Goal: Task Accomplishment & Management: Manage account settings

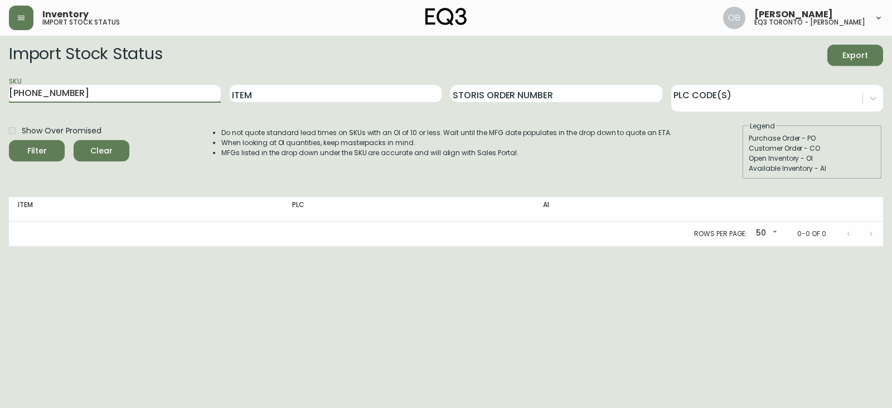
click at [149, 99] on input "[PHONE_NUMBER]" at bounding box center [115, 94] width 212 height 18
type input "[PHONE_NUMBER]"
click at [9, 140] on button "Filter" at bounding box center [37, 150] width 56 height 21
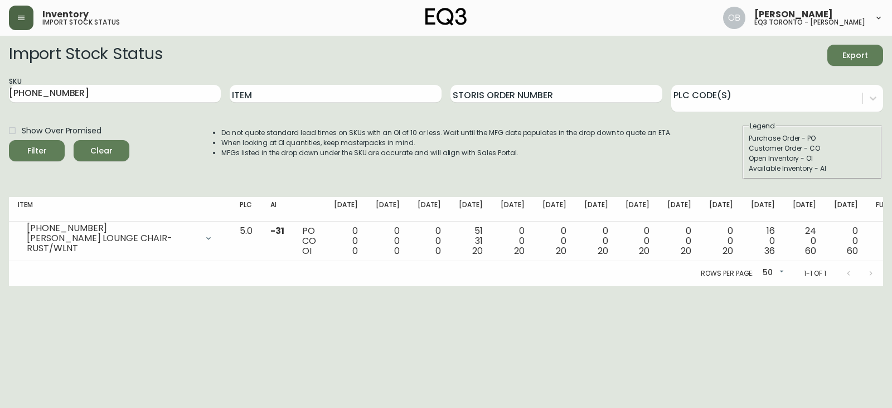
click at [24, 23] on button "button" at bounding box center [21, 18] width 25 height 25
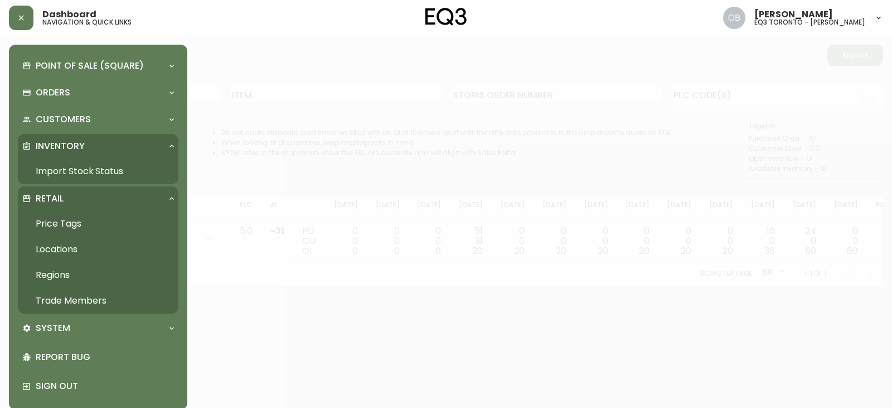
drag, startPoint x: 70, startPoint y: 303, endPoint x: 429, endPoint y: 273, distance: 360.9
click at [70, 303] on link "Trade Members" at bounding box center [98, 301] width 161 height 26
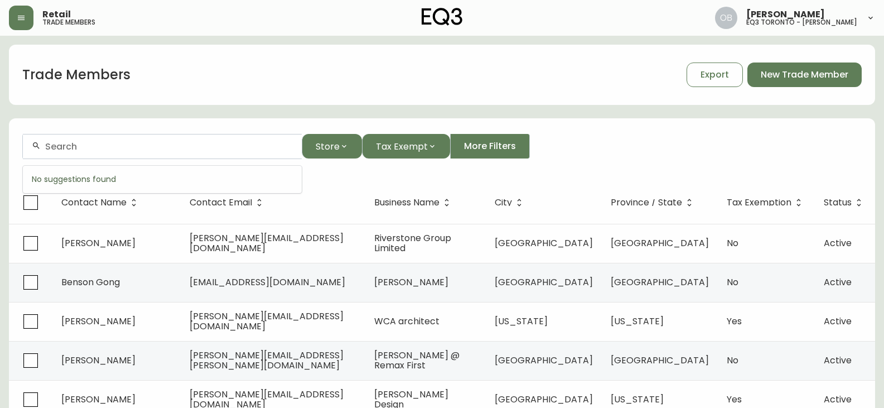
click at [170, 146] on input "text" at bounding box center [169, 146] width 248 height 11
paste input "[PERSON_NAME][EMAIL_ADDRESS][PERSON_NAME][DOMAIN_NAME]"
drag, startPoint x: 99, startPoint y: 147, endPoint x: 268, endPoint y: 144, distance: 169.0
click at [268, 144] on input "[PERSON_NAME][EMAIL_ADDRESS][PERSON_NAME][DOMAIN_NAME]" at bounding box center [169, 146] width 248 height 11
click at [70, 150] on input "[PERSON_NAME].[PERSON_NAME]" at bounding box center [169, 146] width 248 height 11
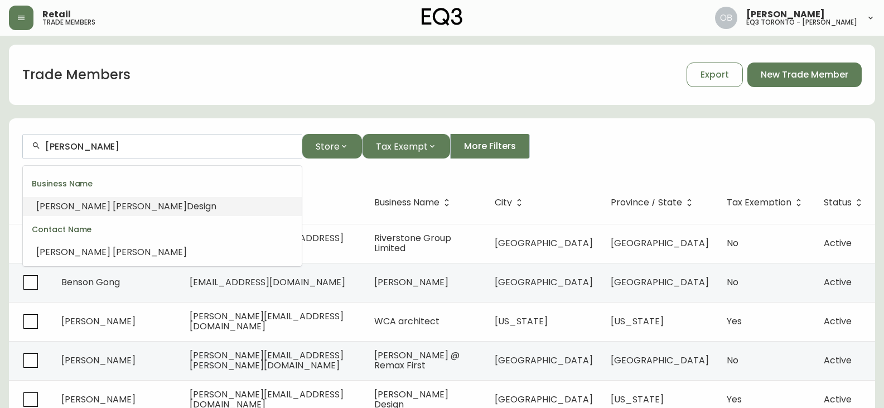
click at [139, 209] on li "[PERSON_NAME] Design" at bounding box center [162, 206] width 279 height 19
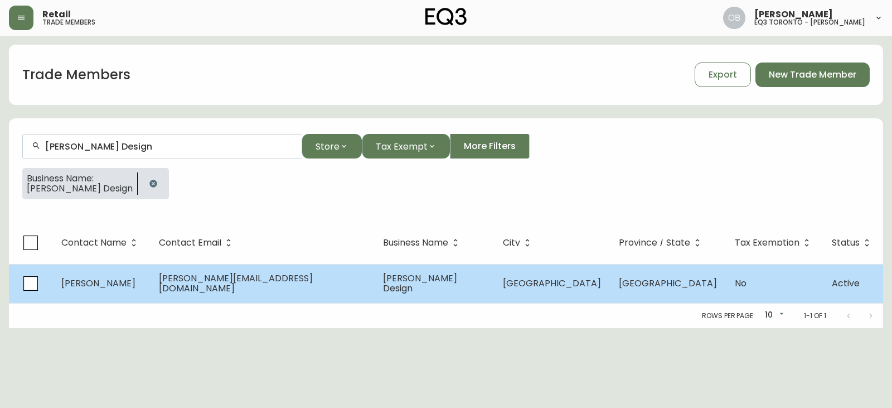
type input "[PERSON_NAME] Design"
click at [467, 285] on td "[PERSON_NAME] Design" at bounding box center [434, 283] width 120 height 39
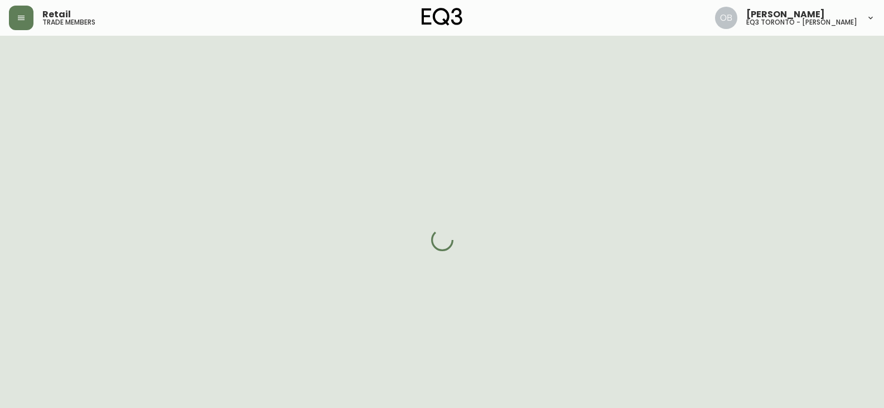
select select "ON"
select select "CA"
select select "CA_EN"
select select "Other"
select select "false"
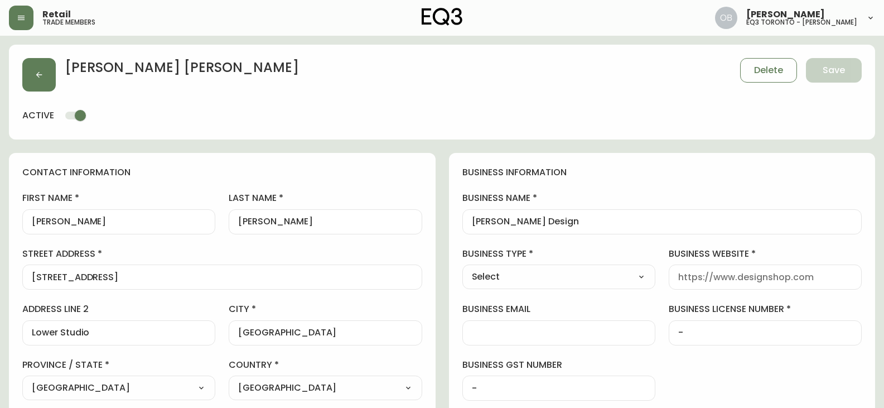
type input "EQ3 [GEOGRAPHIC_DATA] - [PERSON_NAME]"
select select "cjw10z96s008u6gs0ccm7hd19"
drag, startPoint x: 582, startPoint y: 221, endPoint x: 372, endPoint y: 239, distance: 211.0
click at [596, 218] on input "[PERSON_NAME] Design" at bounding box center [662, 221] width 381 height 11
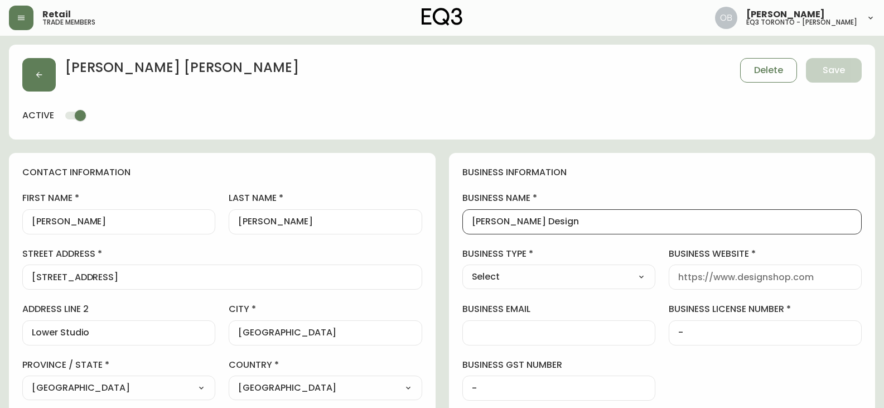
drag, startPoint x: 587, startPoint y: 222, endPoint x: 408, endPoint y: 217, distance: 179.1
click at [43, 79] on button "button" at bounding box center [38, 74] width 33 height 33
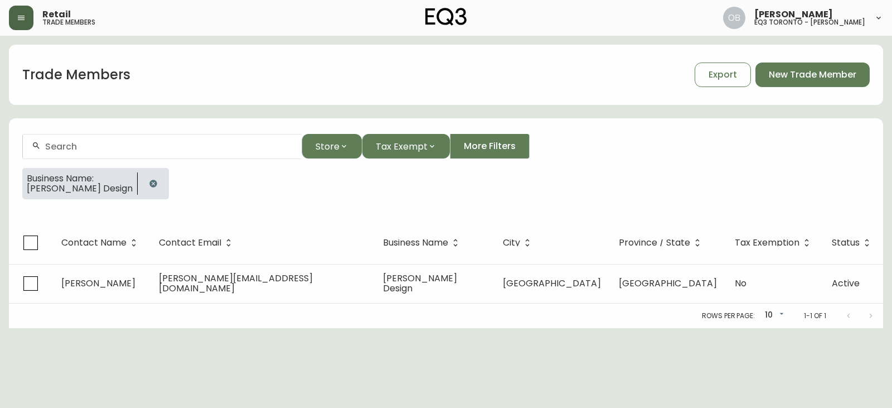
click at [27, 23] on button "button" at bounding box center [21, 18] width 25 height 25
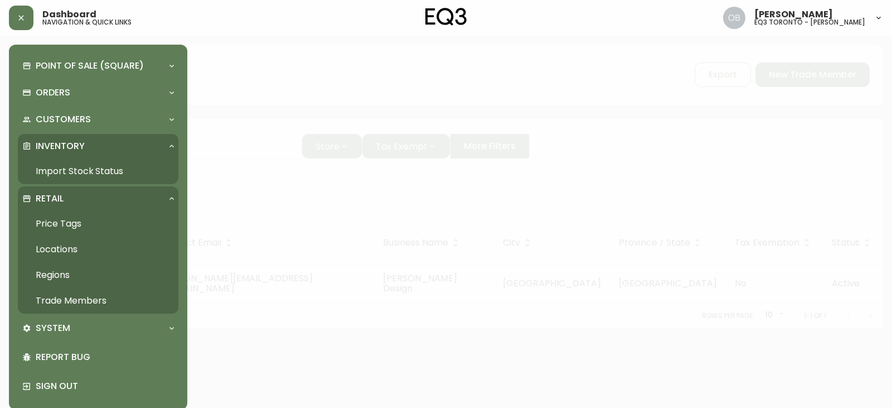
click at [75, 162] on link "Import Stock Status" at bounding box center [98, 171] width 161 height 26
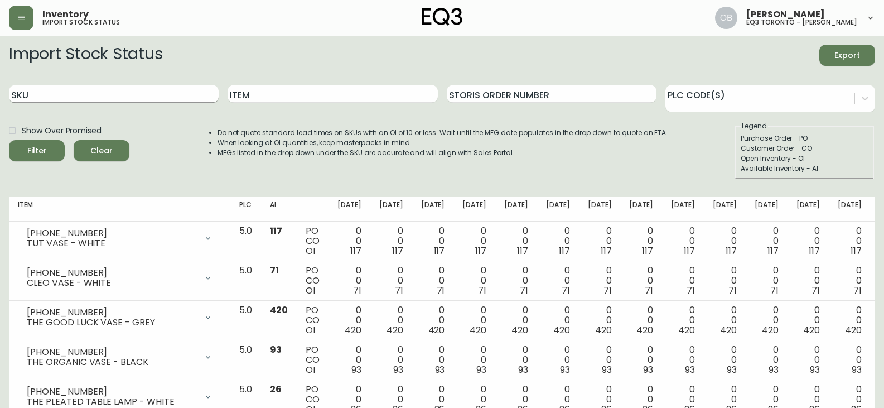
click at [166, 92] on input "SKU" at bounding box center [114, 94] width 210 height 18
paste input "[PHONE_NUMBER]"
type input "[PHONE_NUMBER]"
click at [9, 140] on button "Filter" at bounding box center [37, 150] width 56 height 21
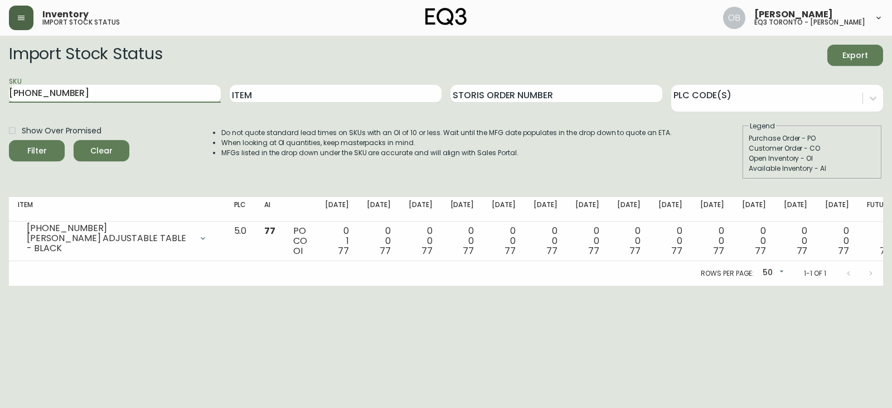
click at [17, 13] on icon "button" at bounding box center [21, 17] width 9 height 9
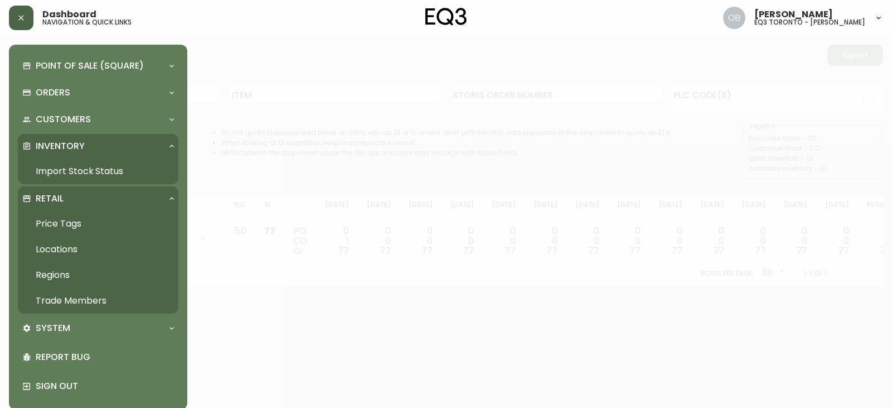
click at [52, 295] on link "Trade Members" at bounding box center [98, 301] width 161 height 26
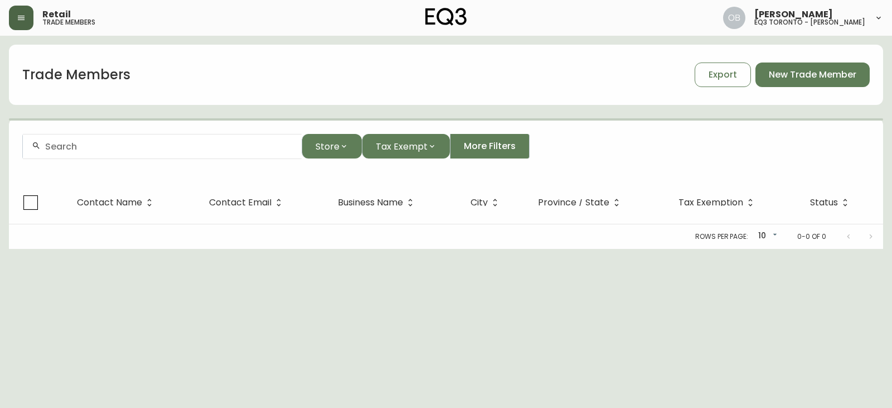
click at [159, 145] on input "text" at bounding box center [169, 146] width 248 height 11
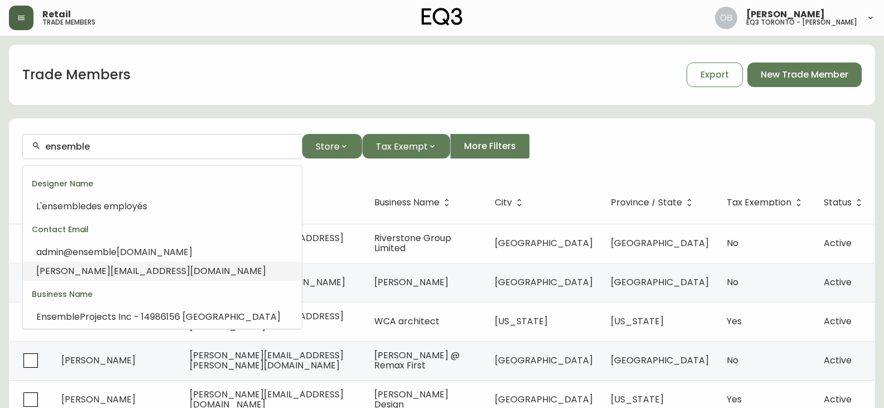
scroll to position [40, 0]
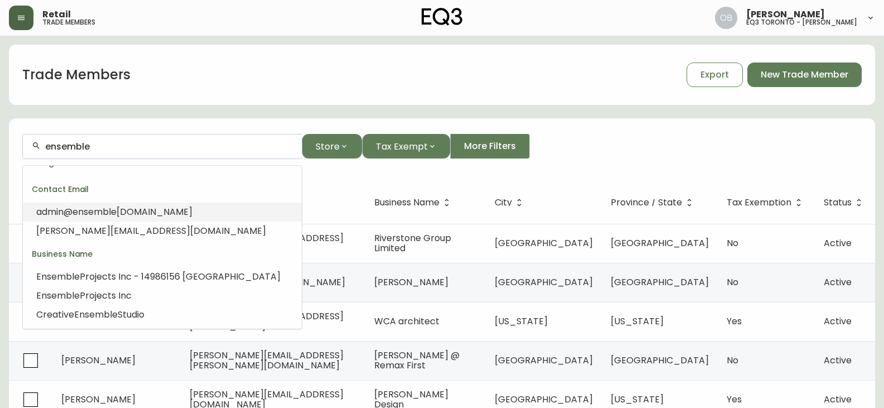
click at [130, 149] on input "ensemble" at bounding box center [169, 146] width 248 height 11
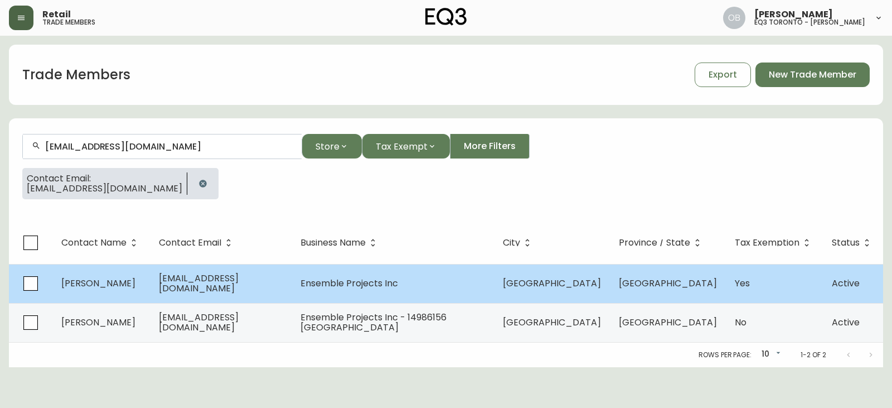
type input "[EMAIL_ADDRESS][DOMAIN_NAME]"
click at [351, 283] on span "Ensemble Projects Inc" at bounding box center [350, 283] width 98 height 13
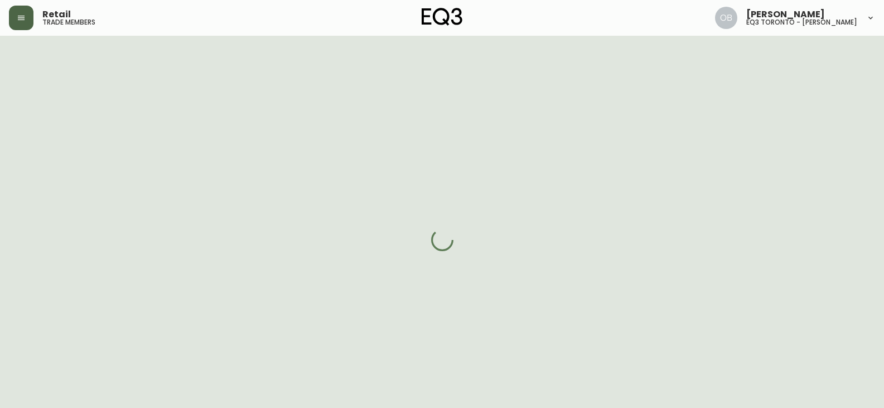
select select "ON"
select select "CA"
select select "CA_EN"
select select "Social Media"
select select "Interior Designer"
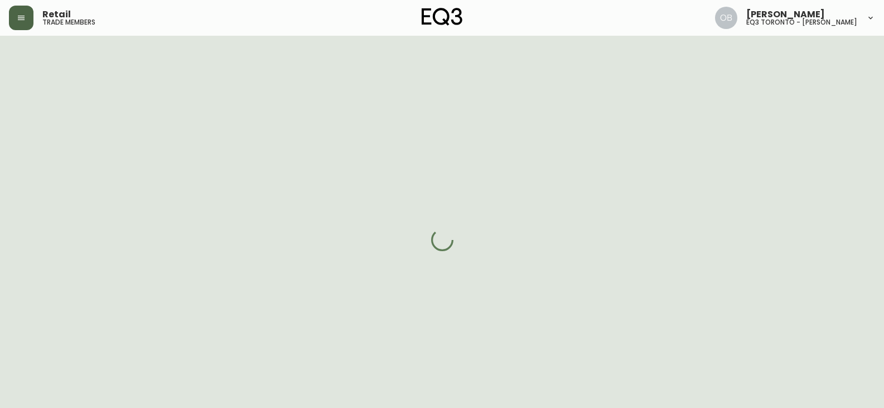
select select "cjw10z96p001r6gs00juufhhe"
select select "true"
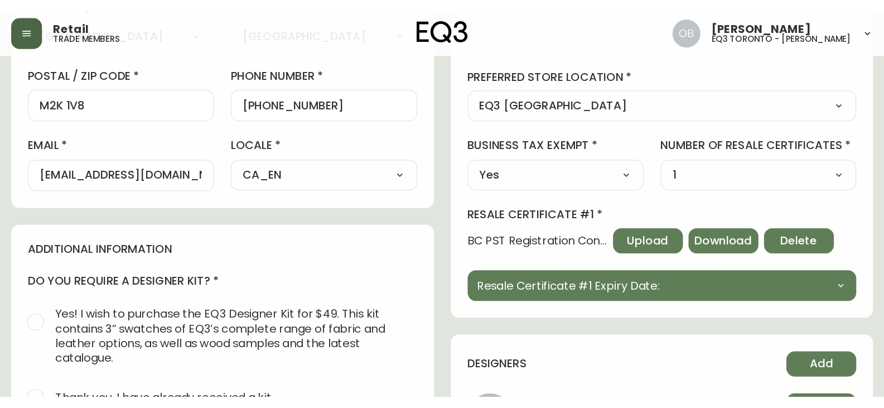
scroll to position [375, 0]
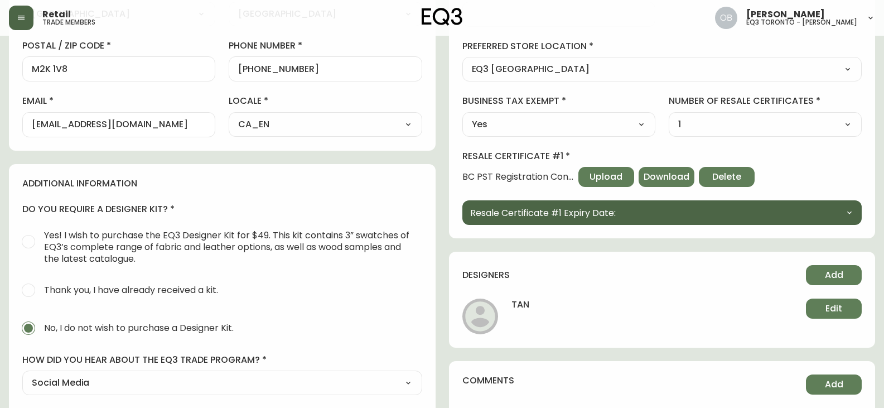
click at [601, 215] on span "Resale Certificate #1 Expiry Date:" at bounding box center [543, 213] width 146 height 14
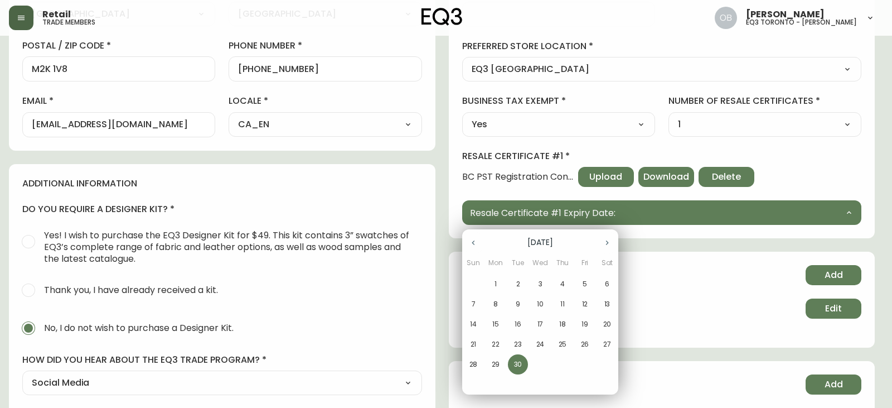
click at [602, 212] on div at bounding box center [446, 204] width 892 height 408
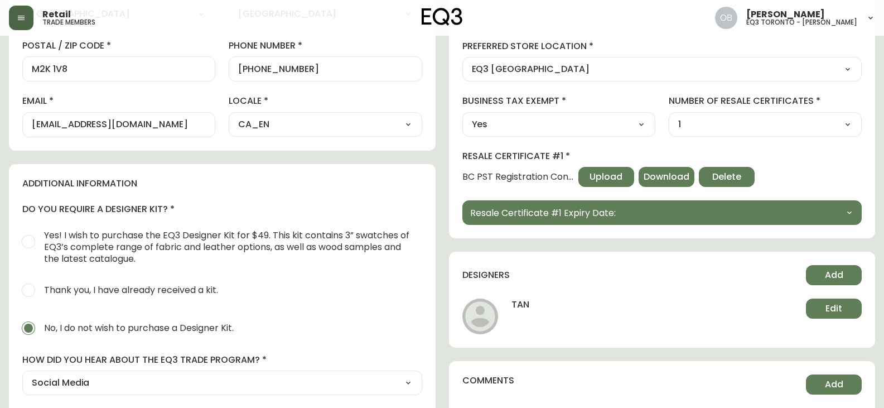
click at [662, 171] on span "Download" at bounding box center [666, 177] width 46 height 12
